Goal: Find contact information: Find contact information

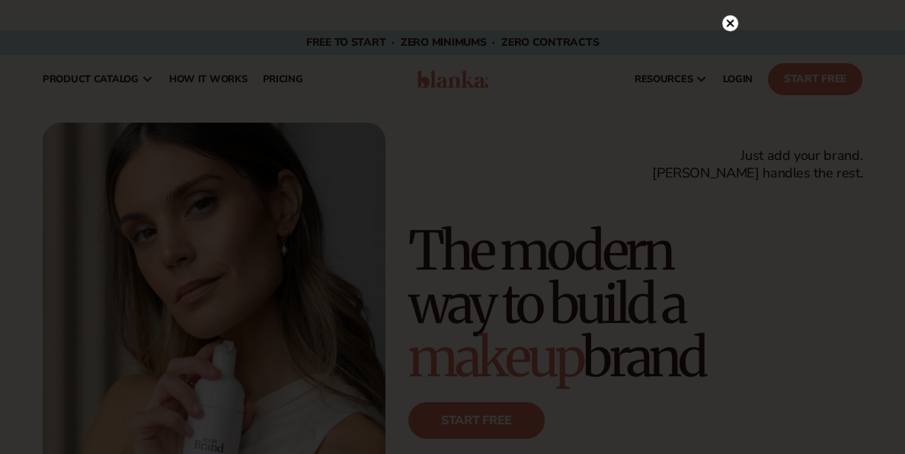
drag, startPoint x: 863, startPoint y: 188, endPoint x: 835, endPoint y: 180, distance: 28.7
click at [863, 188] on div at bounding box center [452, 227] width 905 height 454
click at [736, 56] on circle at bounding box center [730, 54] width 16 height 16
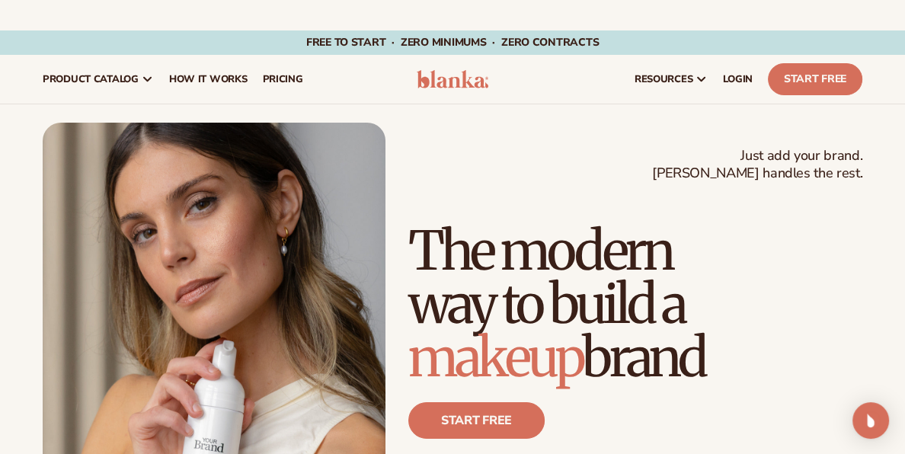
click at [532, 91] on div "resources connect your store" at bounding box center [687, 79] width 367 height 49
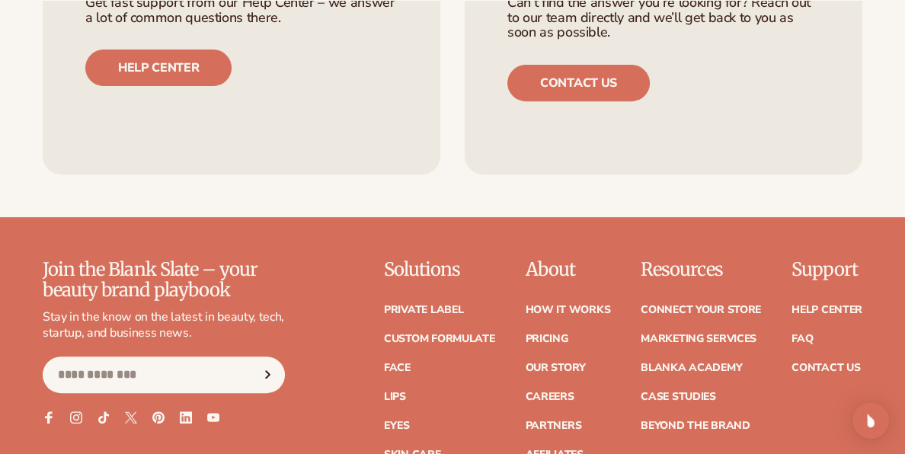
scroll to position [5818, 0]
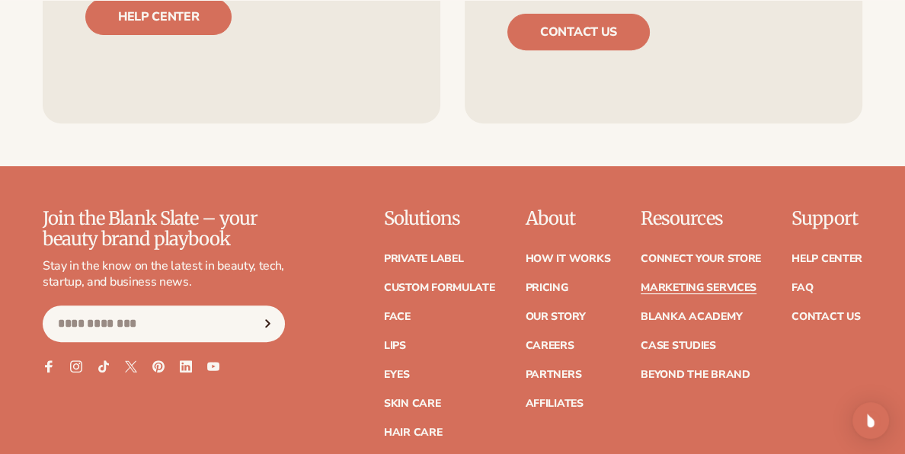
click at [830, 312] on link "Contact Us" at bounding box center [826, 317] width 69 height 11
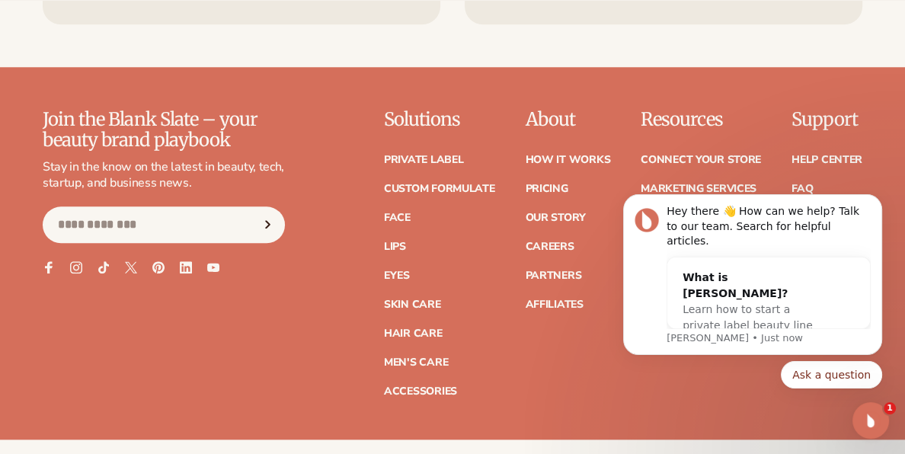
drag, startPoint x: 46, startPoint y: 261, endPoint x: 79, endPoint y: 257, distance: 33.1
click at [48, 261] on icon at bounding box center [49, 267] width 8 height 12
click at [874, 203] on icon "Dismiss notification" at bounding box center [878, 199] width 8 height 8
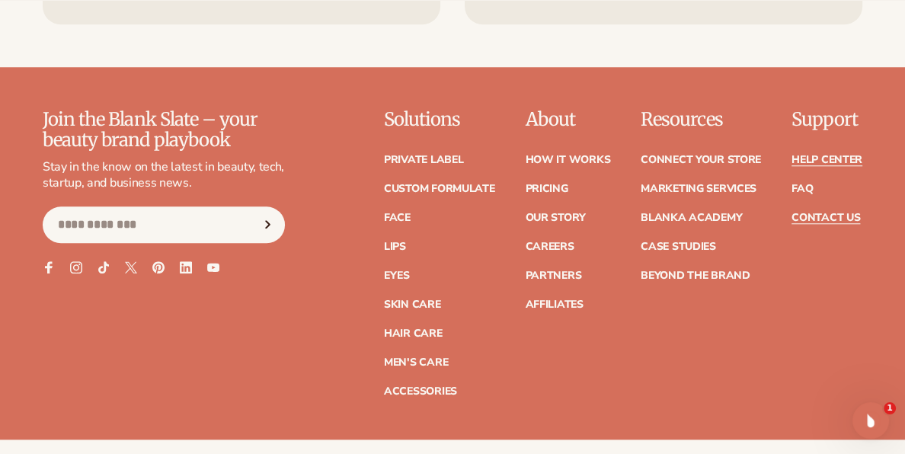
click at [822, 157] on link "Help Center" at bounding box center [827, 160] width 71 height 11
